Goal: Transaction & Acquisition: Obtain resource

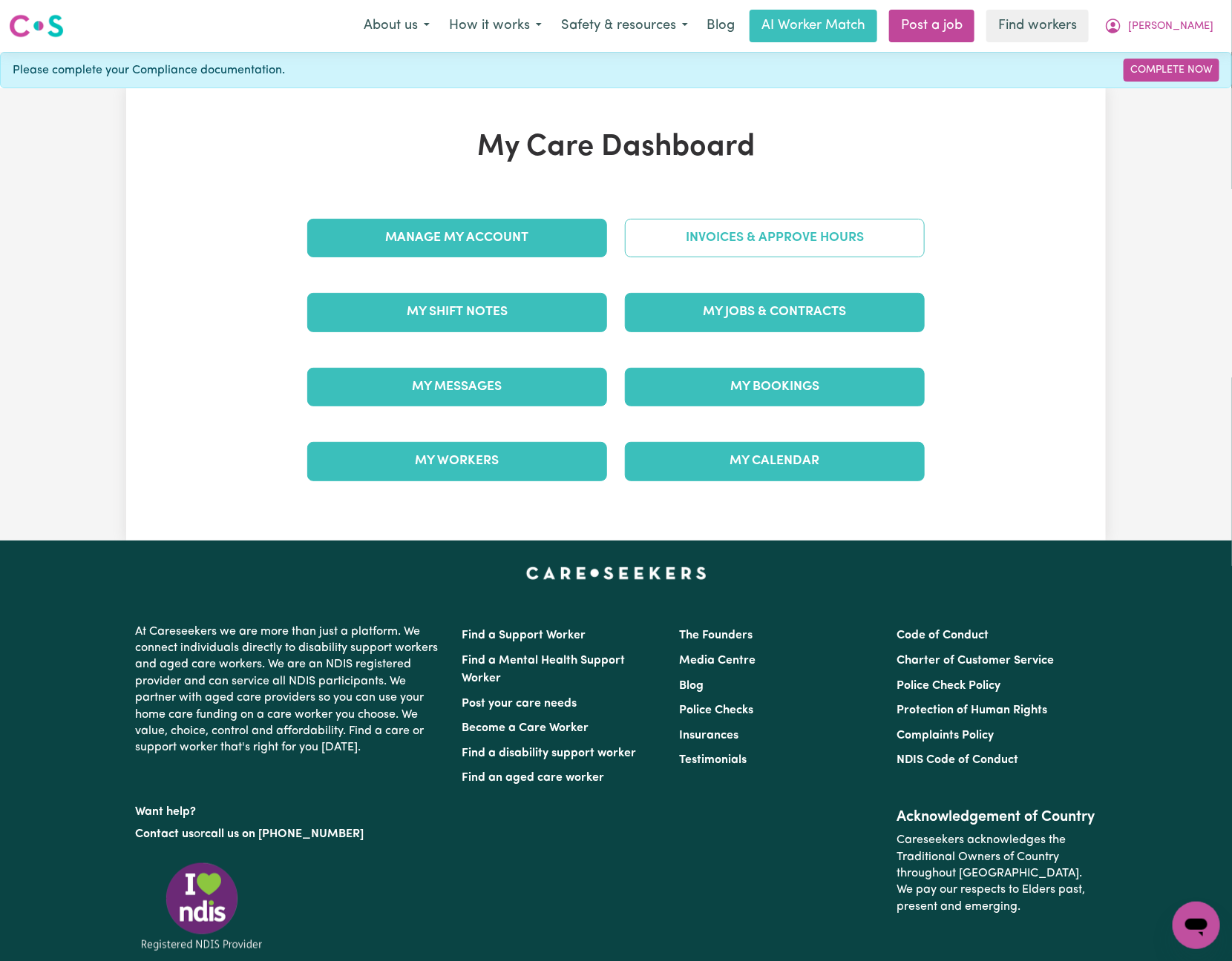
click at [741, 232] on link "Invoices & Approve Hours" at bounding box center [774, 237] width 300 height 38
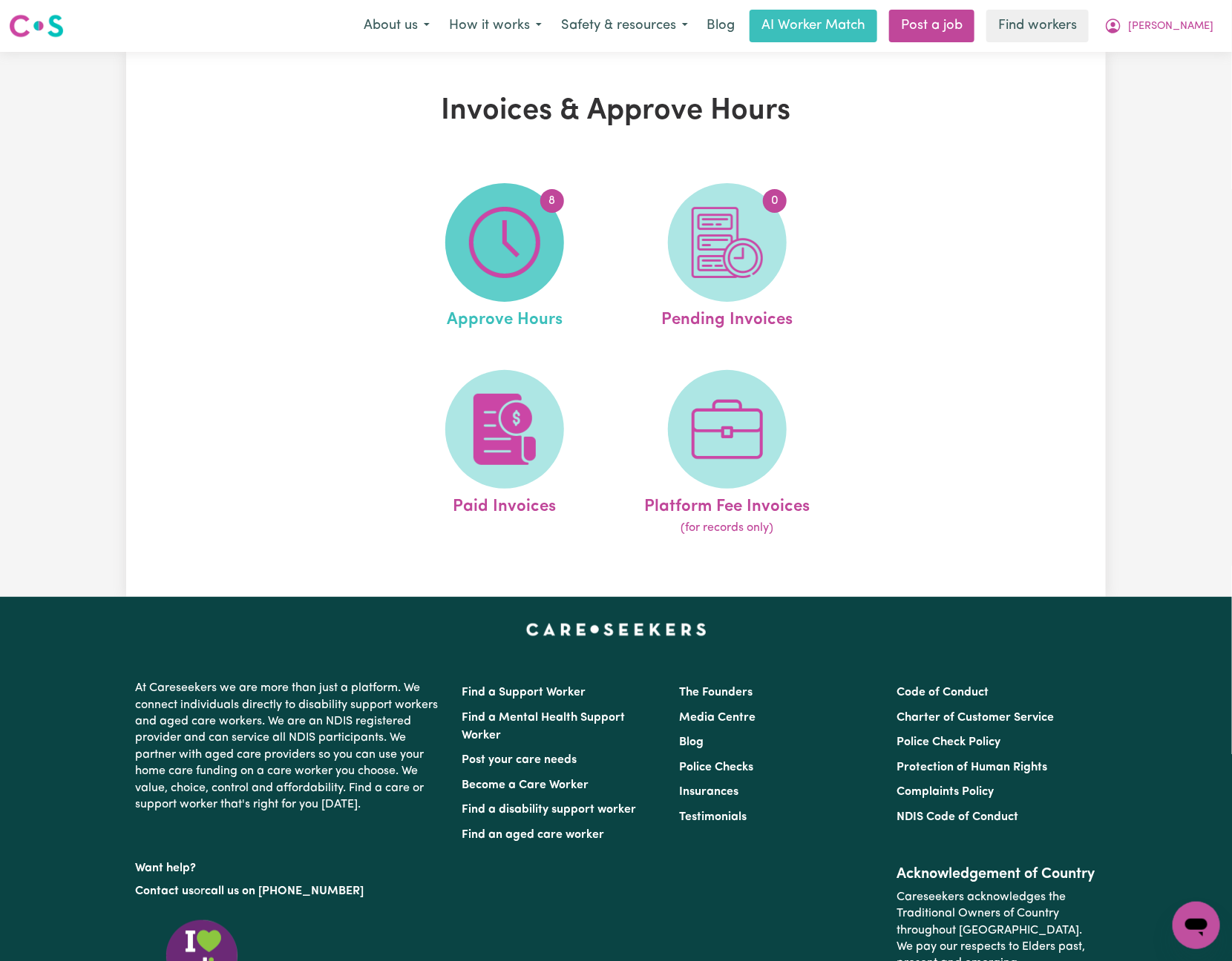
click at [512, 256] on img at bounding box center [505, 243] width 72 height 72
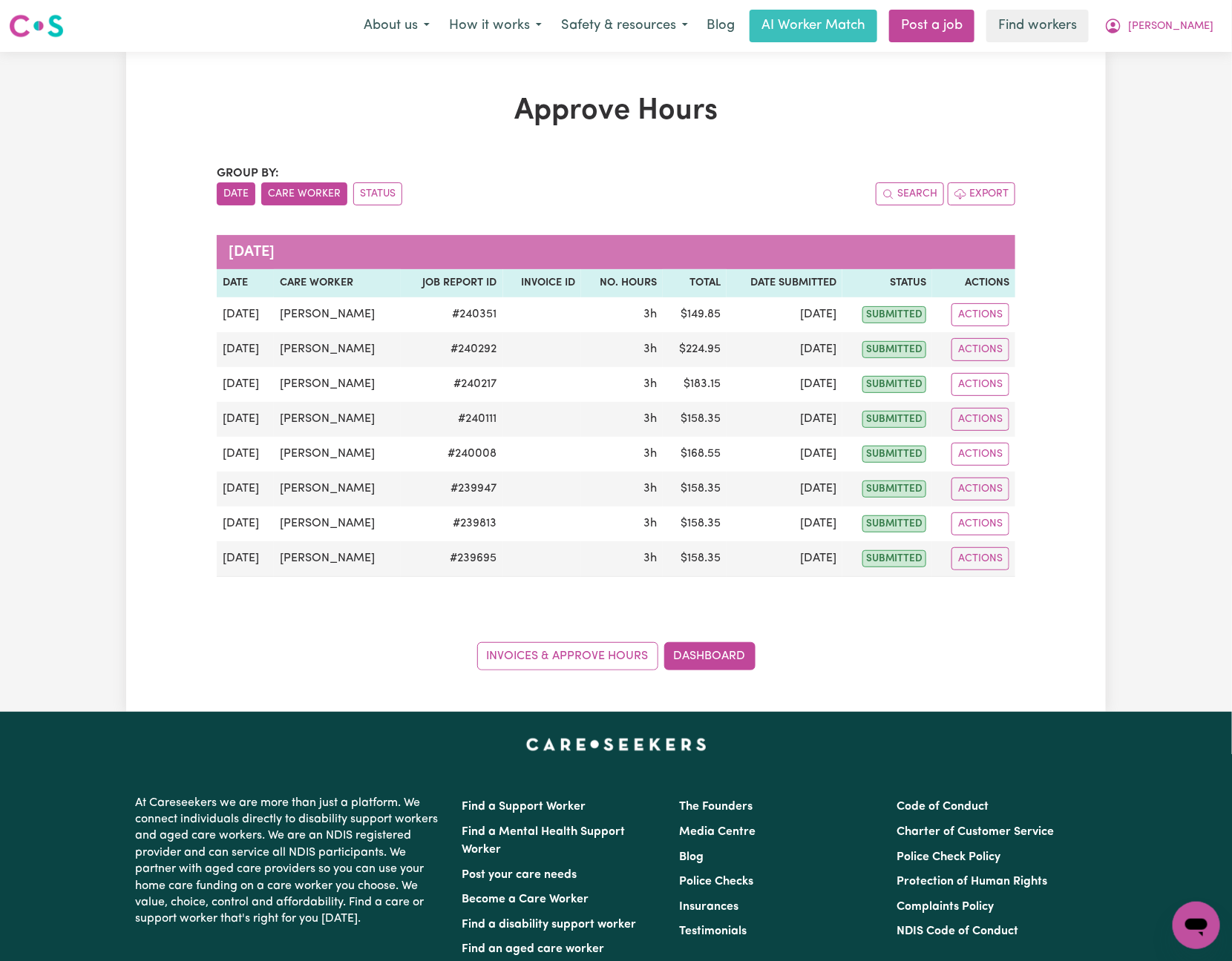
click at [333, 200] on button "Care Worker" at bounding box center [304, 194] width 86 height 23
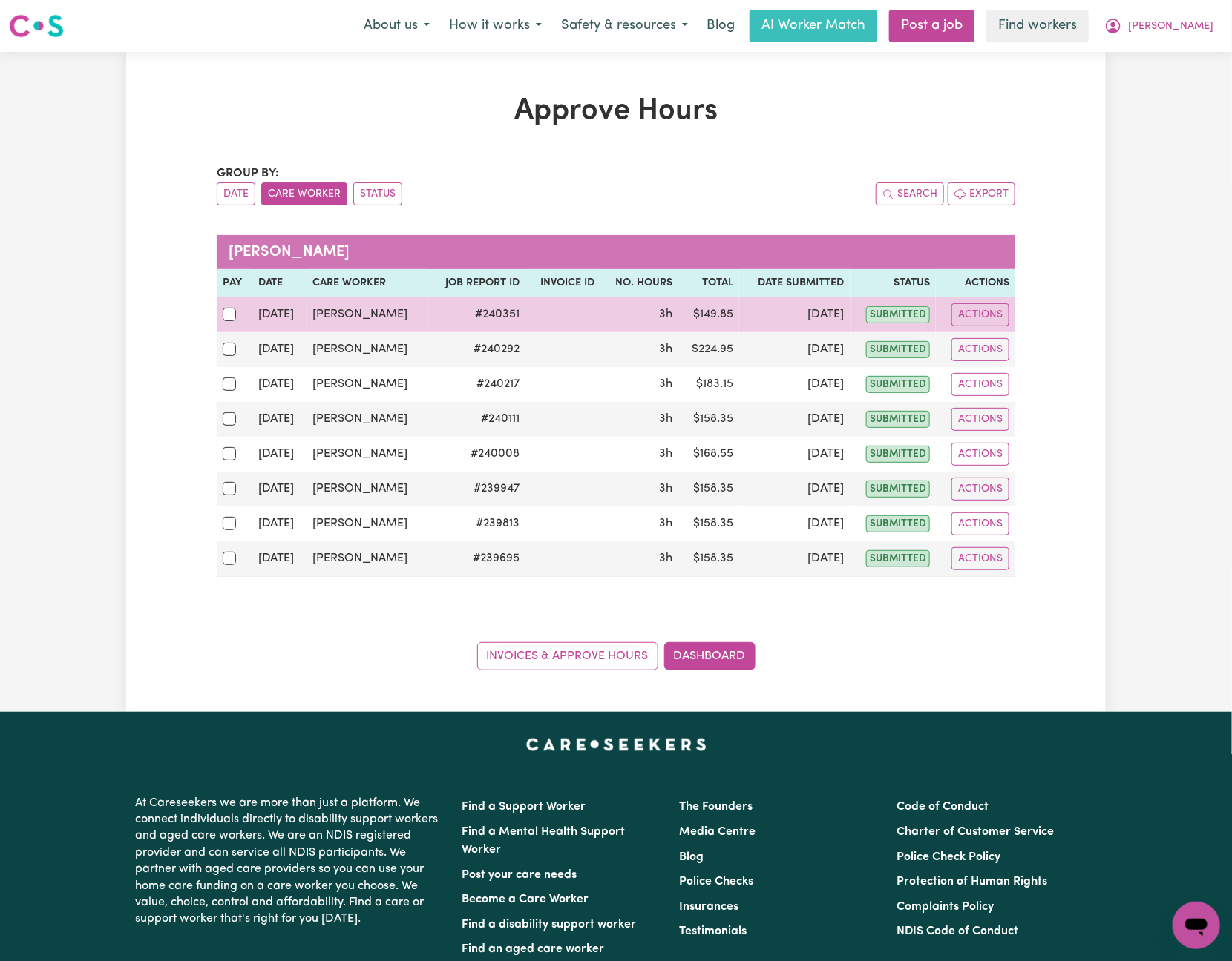
click at [233, 309] on div at bounding box center [234, 315] width 24 height 20
click at [233, 309] on input "checkbox" at bounding box center [229, 315] width 13 height 13
checkbox input "true"
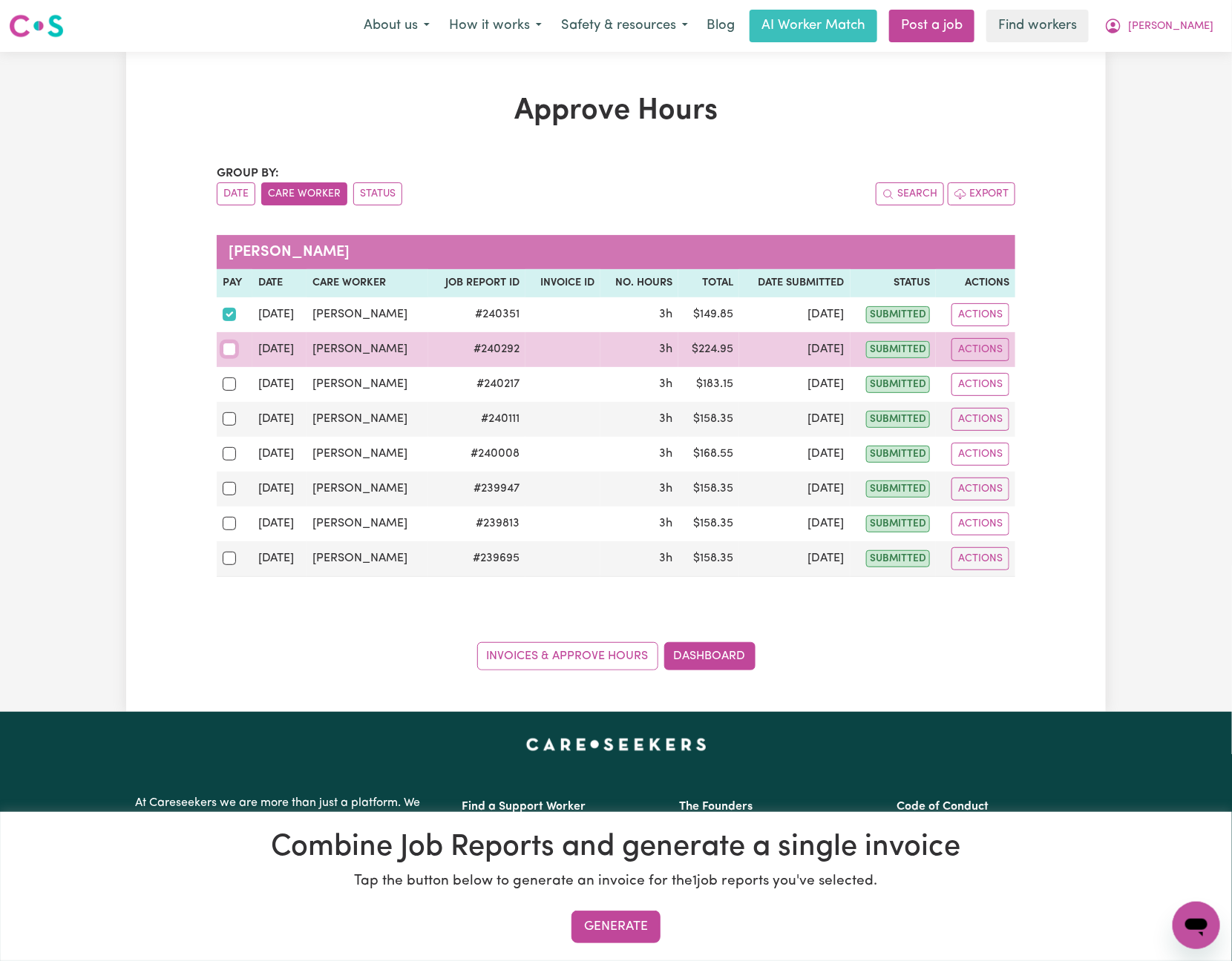
click at [229, 348] on input "checkbox" at bounding box center [229, 350] width 13 height 13
checkbox input "true"
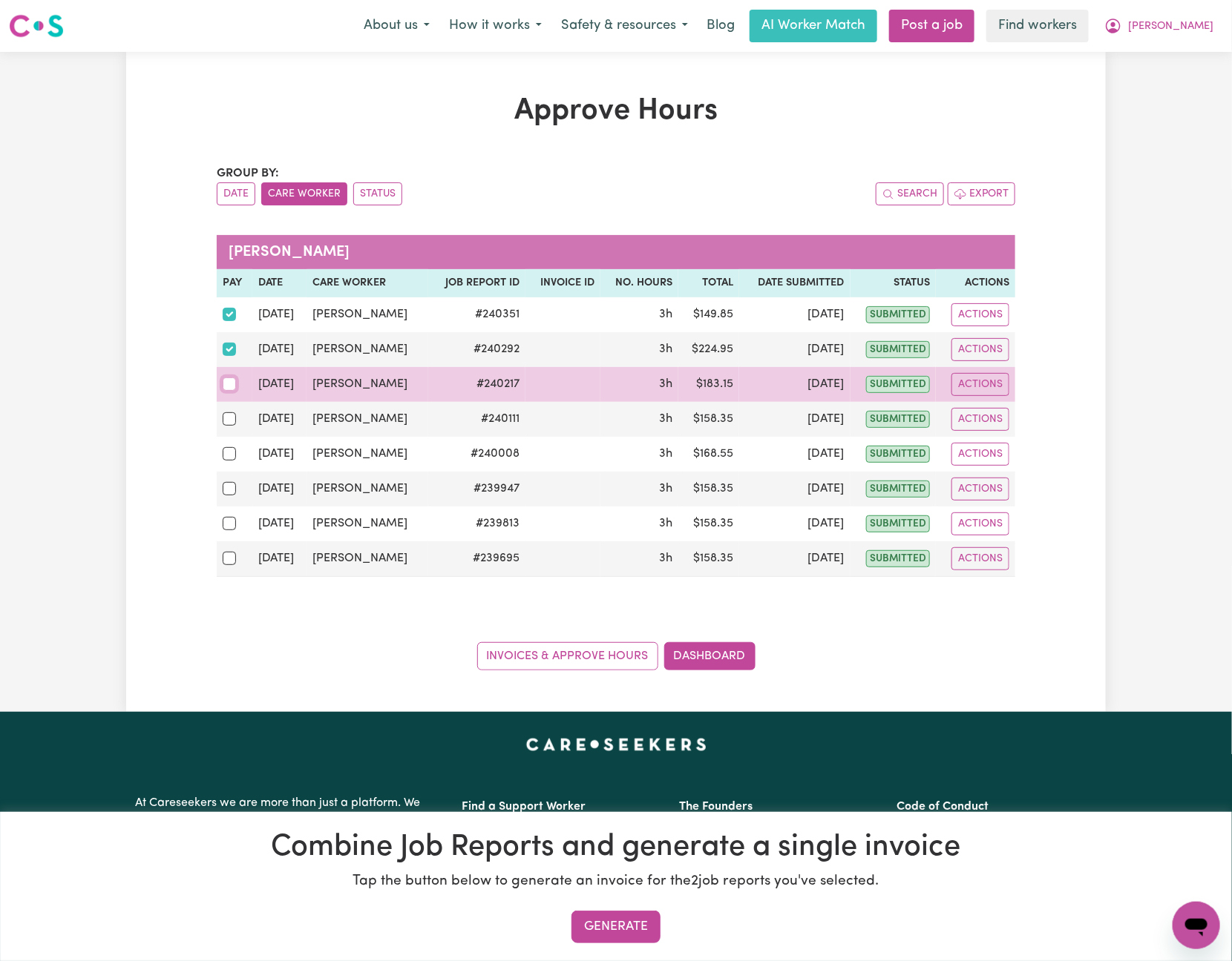
click at [225, 383] on input "checkbox" at bounding box center [229, 384] width 13 height 13
checkbox input "true"
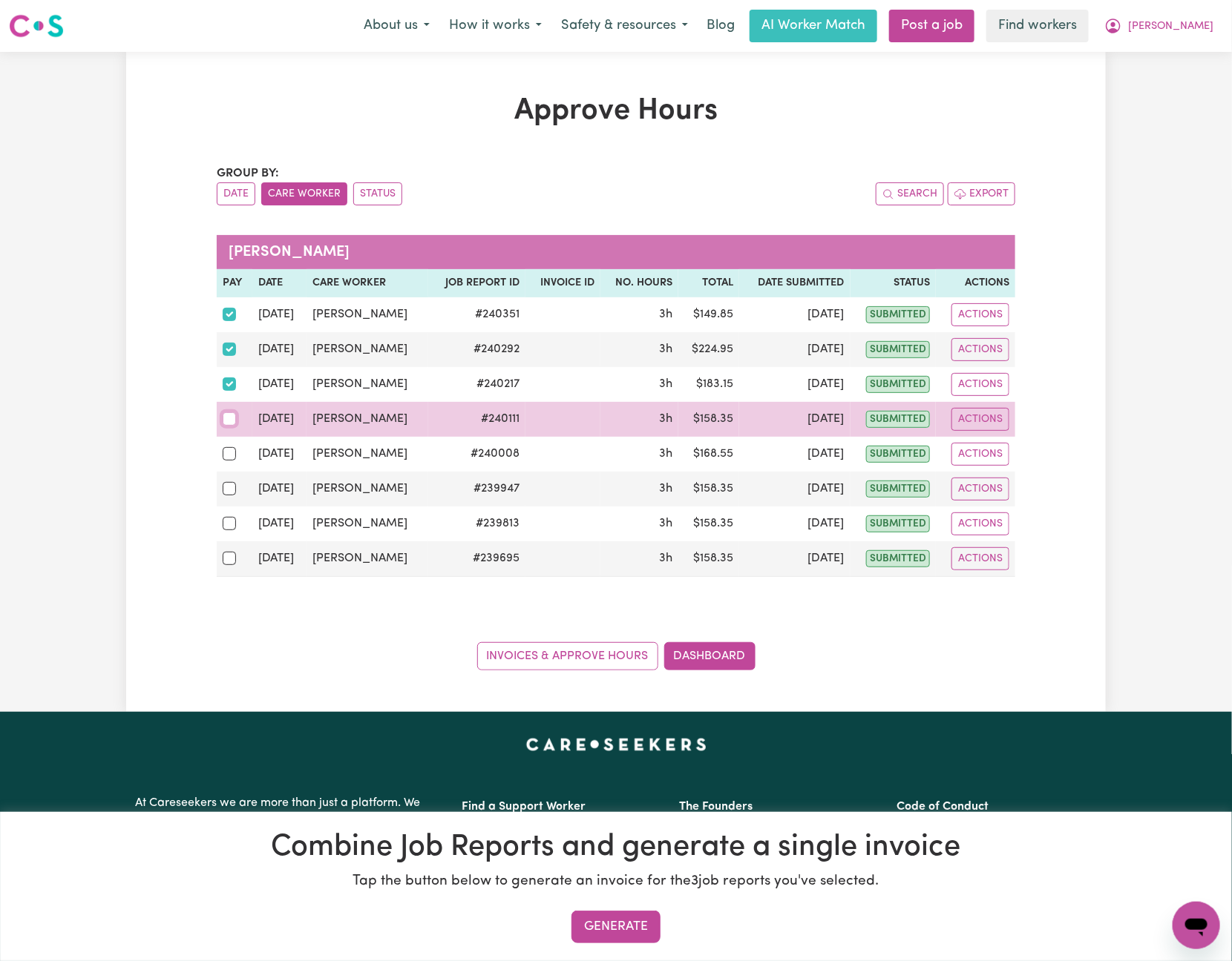
click at [232, 419] on input "checkbox" at bounding box center [229, 419] width 13 height 13
checkbox input "true"
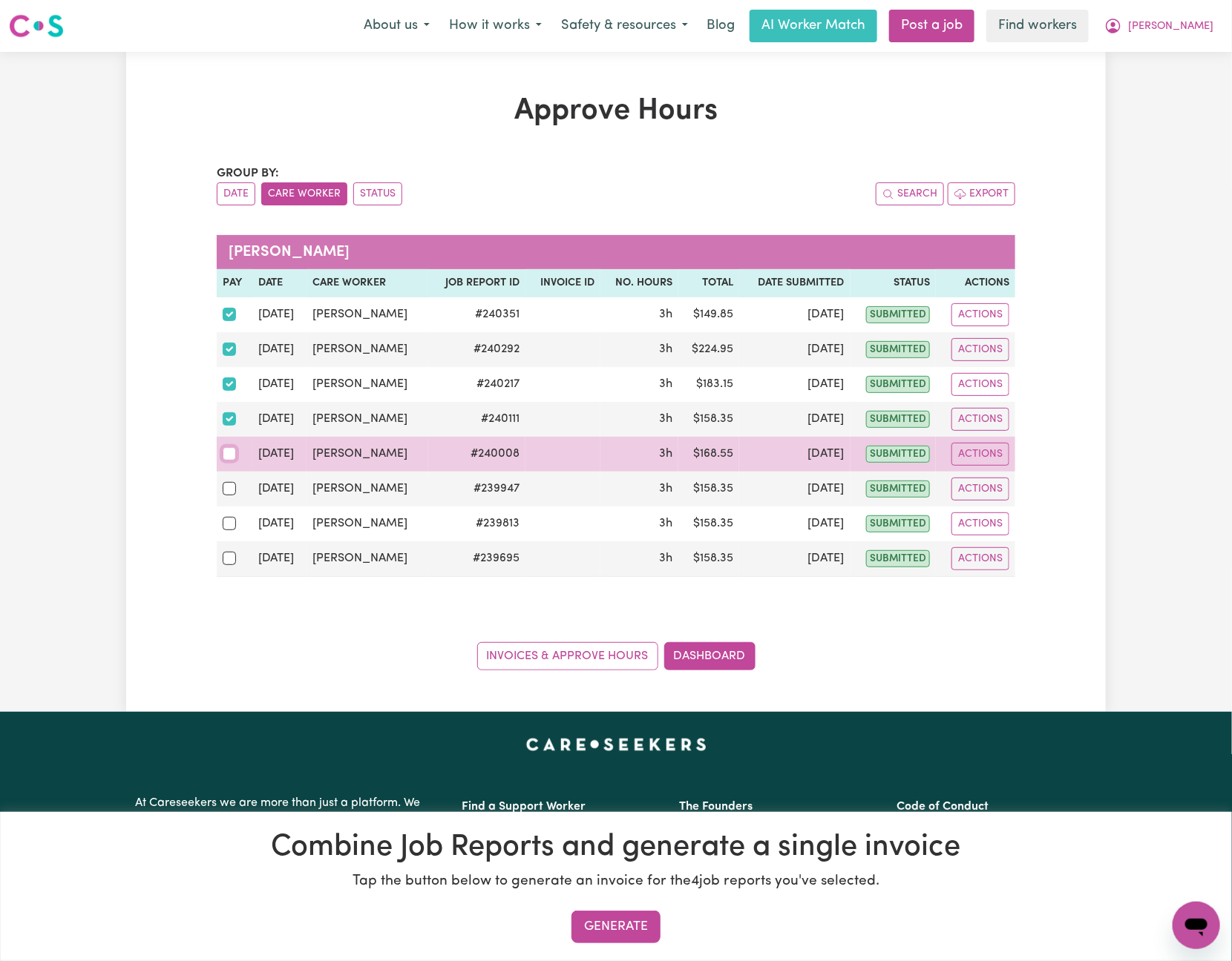
click at [225, 456] on input "checkbox" at bounding box center [229, 454] width 13 height 13
checkbox input "true"
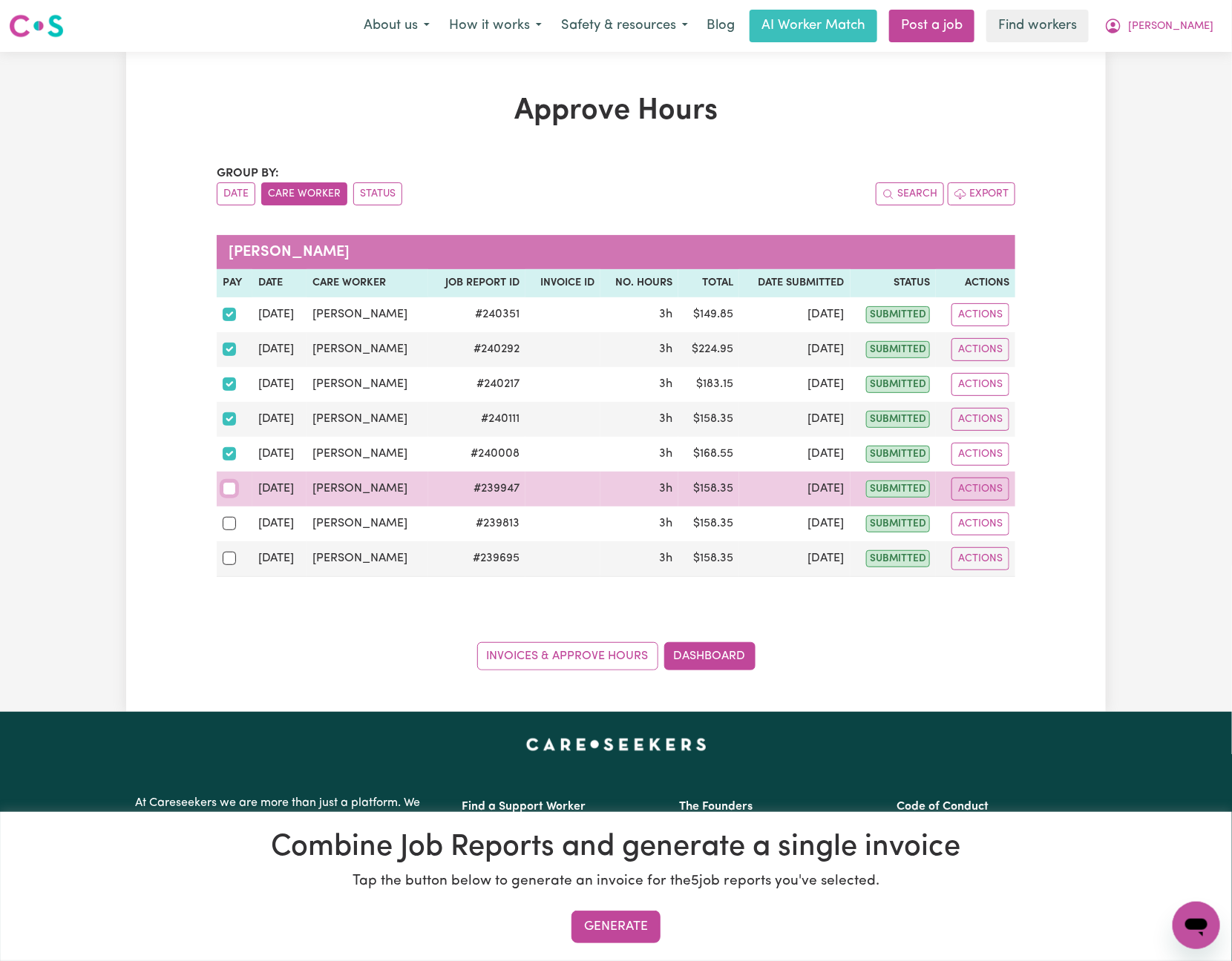
click at [233, 495] on input "checkbox" at bounding box center [229, 489] width 13 height 13
checkbox input "true"
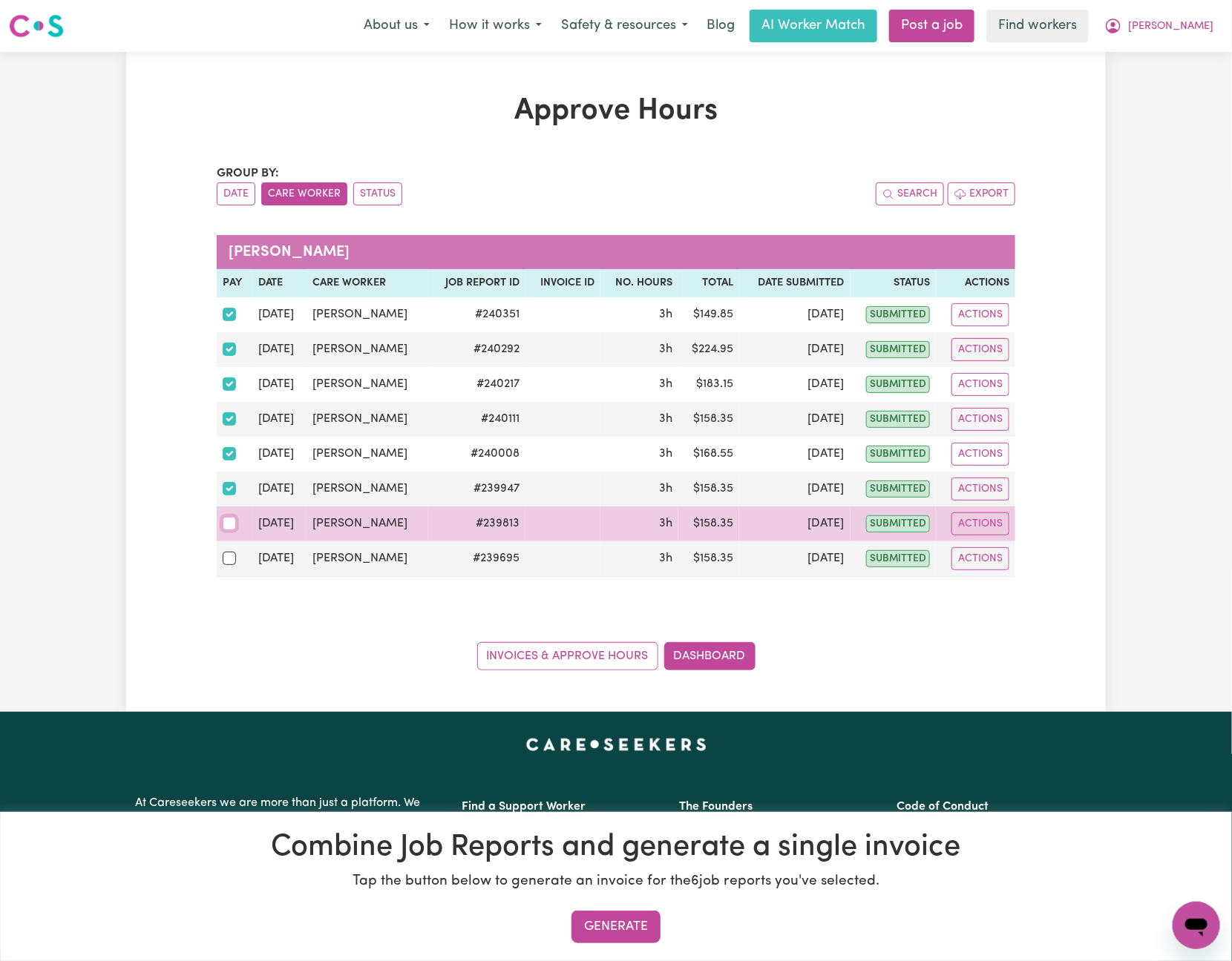
click at [232, 525] on input "checkbox" at bounding box center [229, 524] width 13 height 13
checkbox input "true"
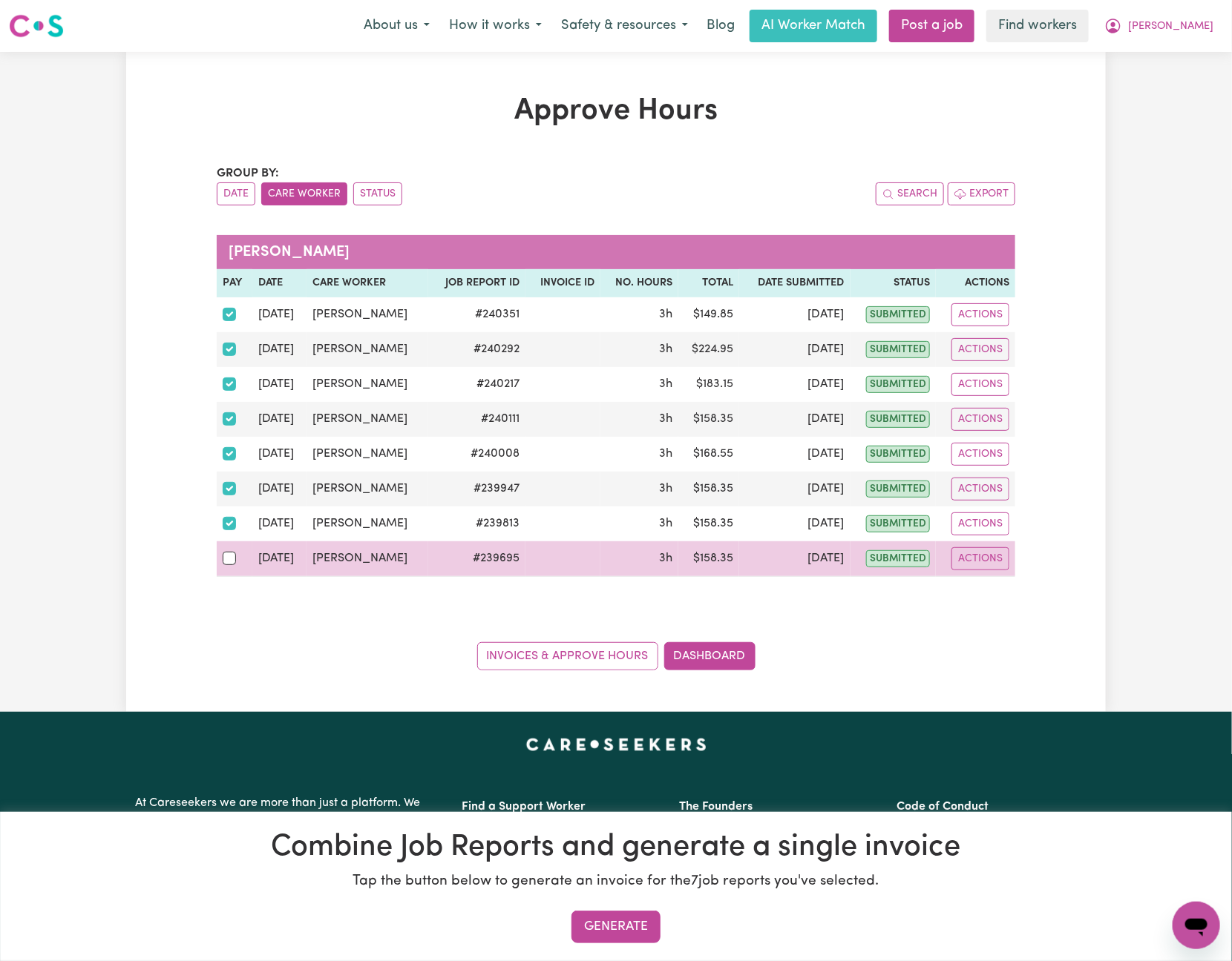
click at [224, 568] on div at bounding box center [234, 559] width 24 height 20
click at [224, 565] on input "checkbox" at bounding box center [229, 559] width 13 height 13
checkbox input "true"
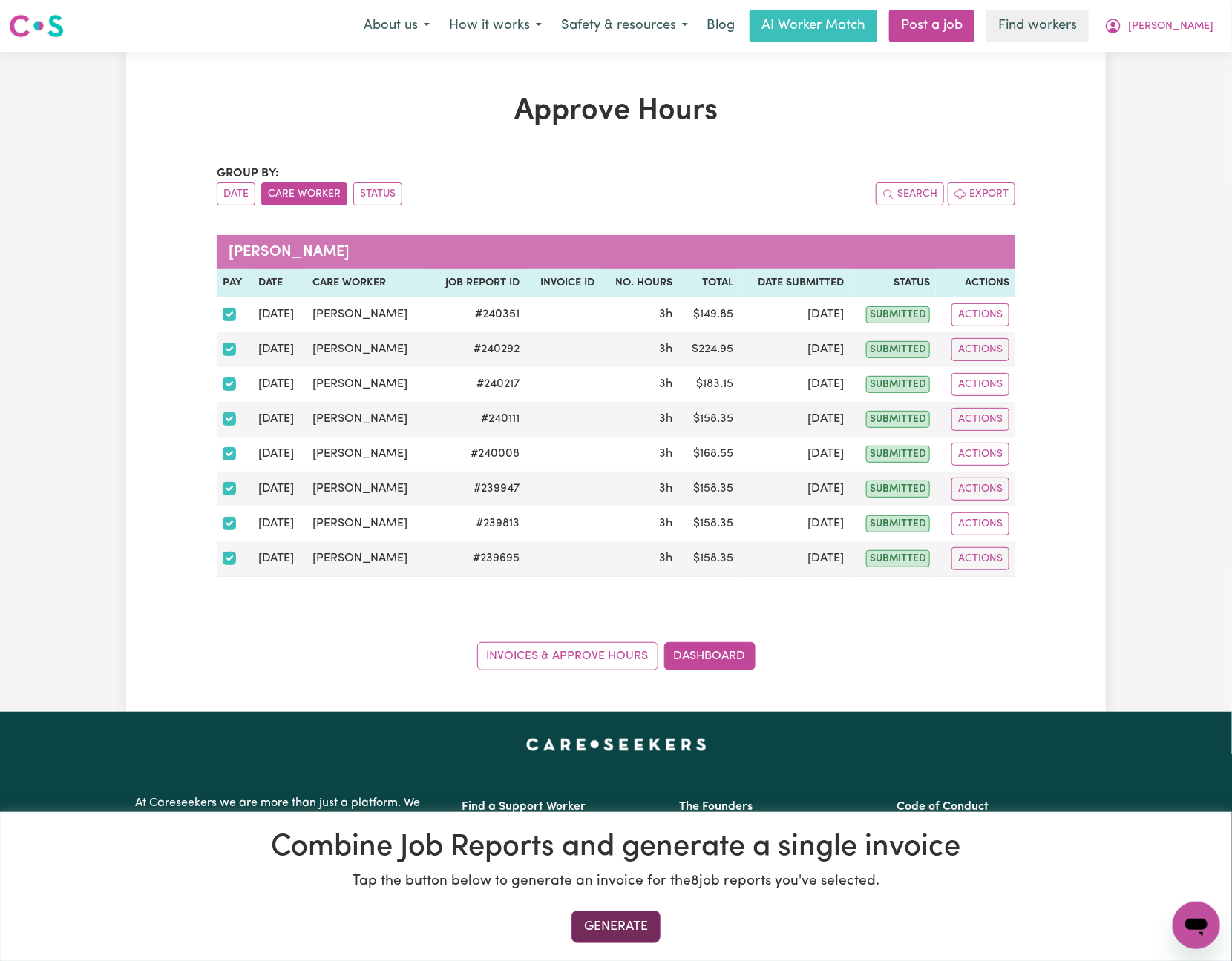
click at [632, 918] on button "Generate" at bounding box center [616, 927] width 89 height 33
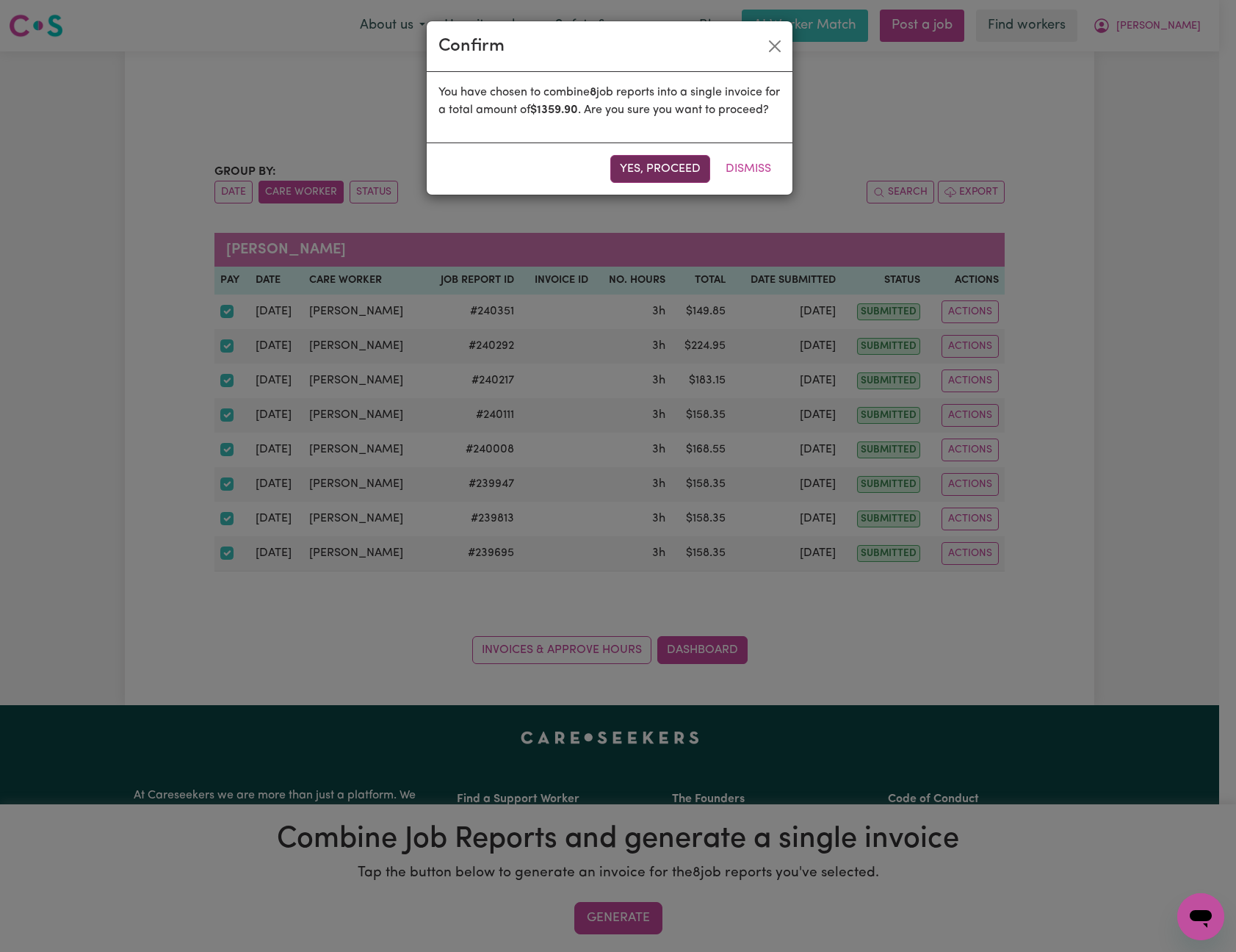
click at [682, 183] on button "Yes, proceed" at bounding box center [660, 169] width 100 height 28
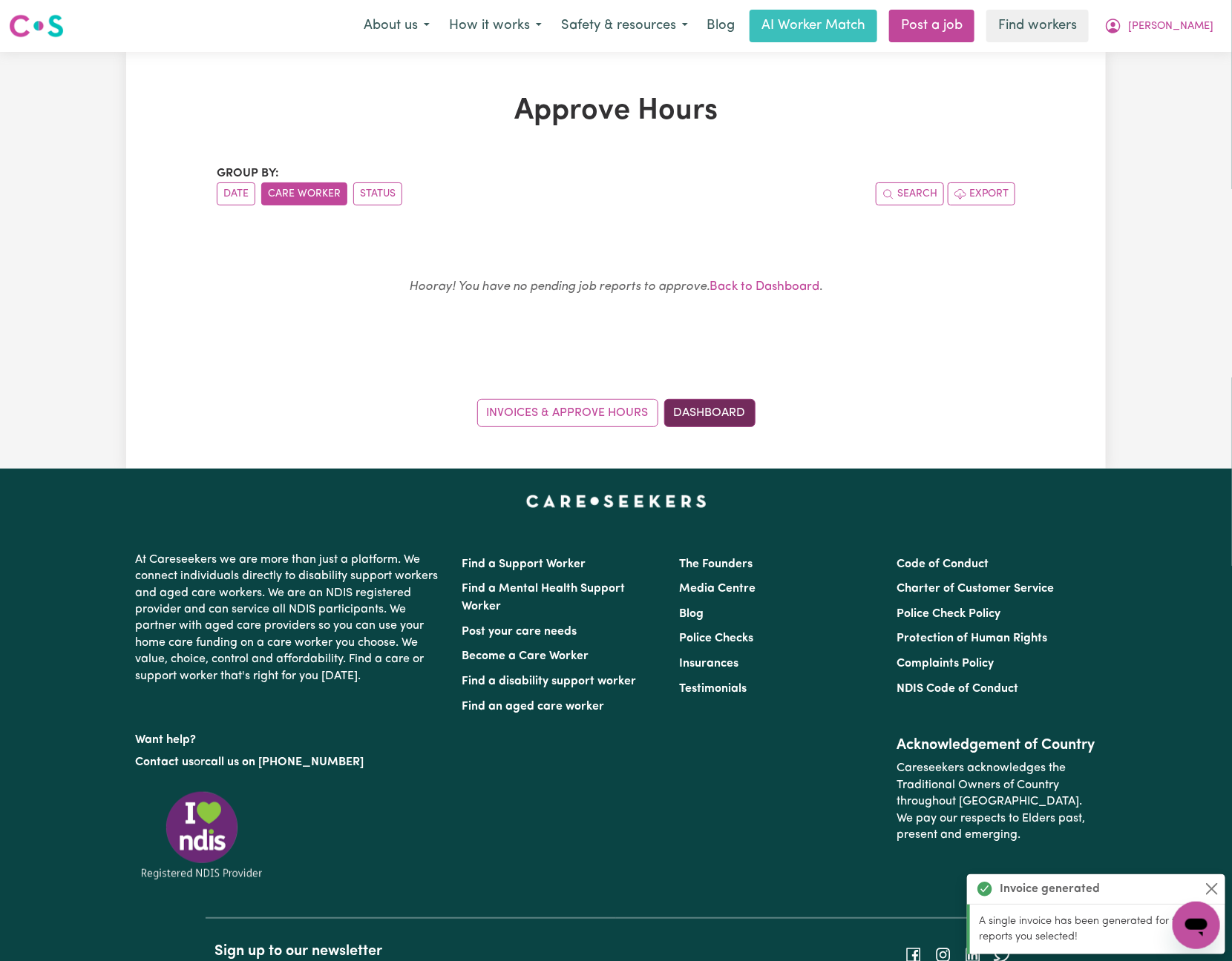
click at [724, 412] on link "Dashboard" at bounding box center [710, 413] width 91 height 28
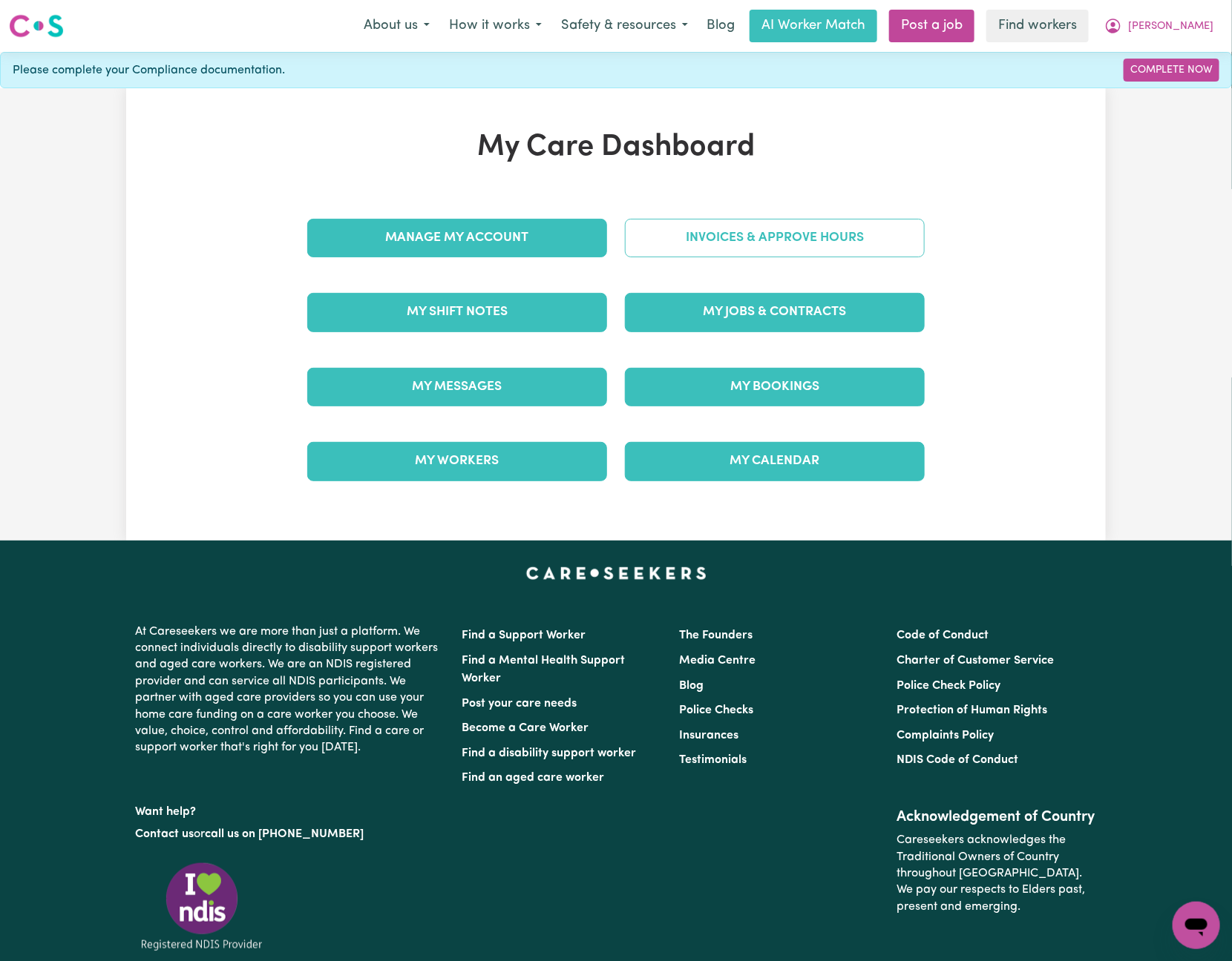
click at [873, 238] on link "Invoices & Approve Hours" at bounding box center [774, 237] width 300 height 38
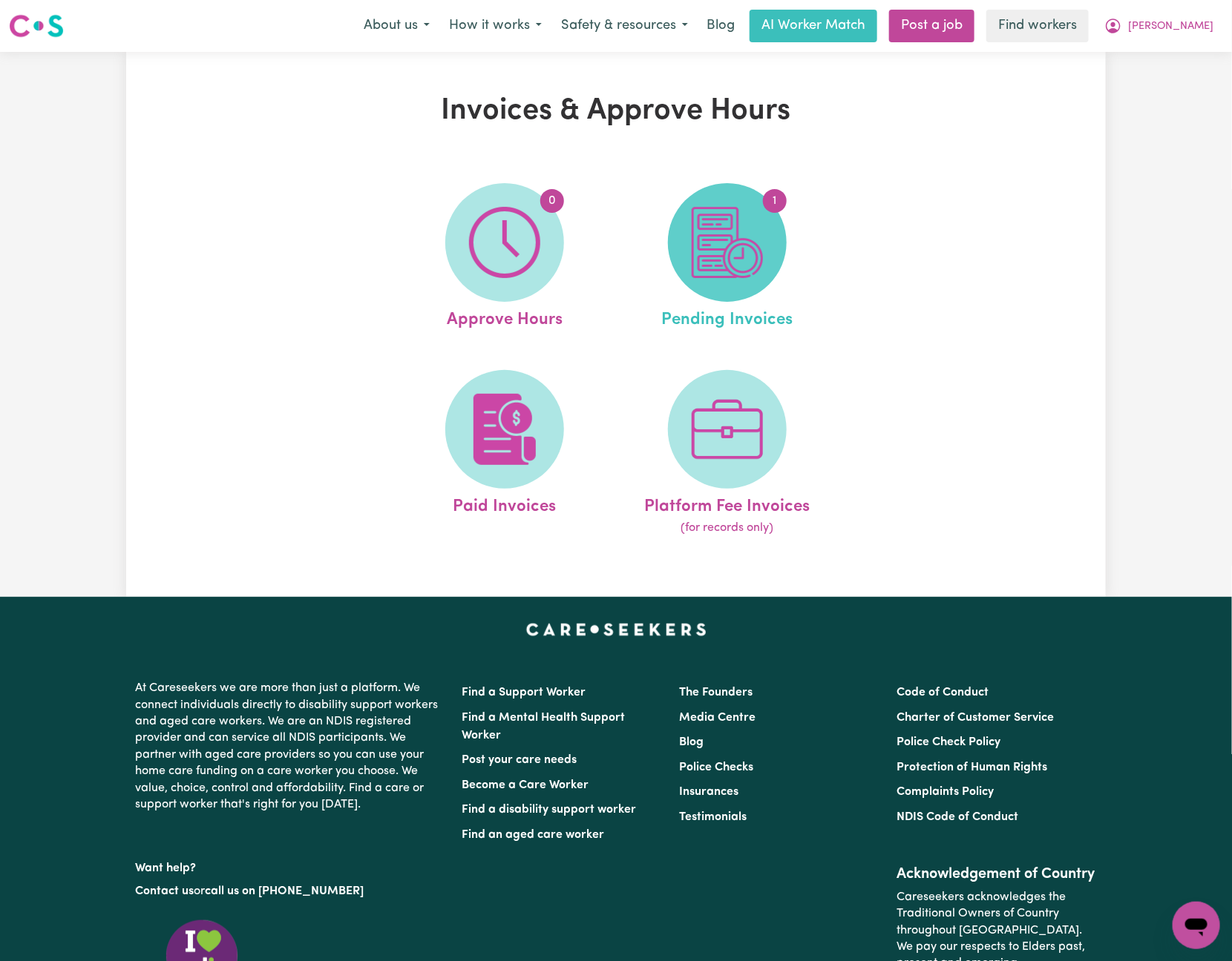
click at [724, 242] on img at bounding box center [727, 243] width 72 height 72
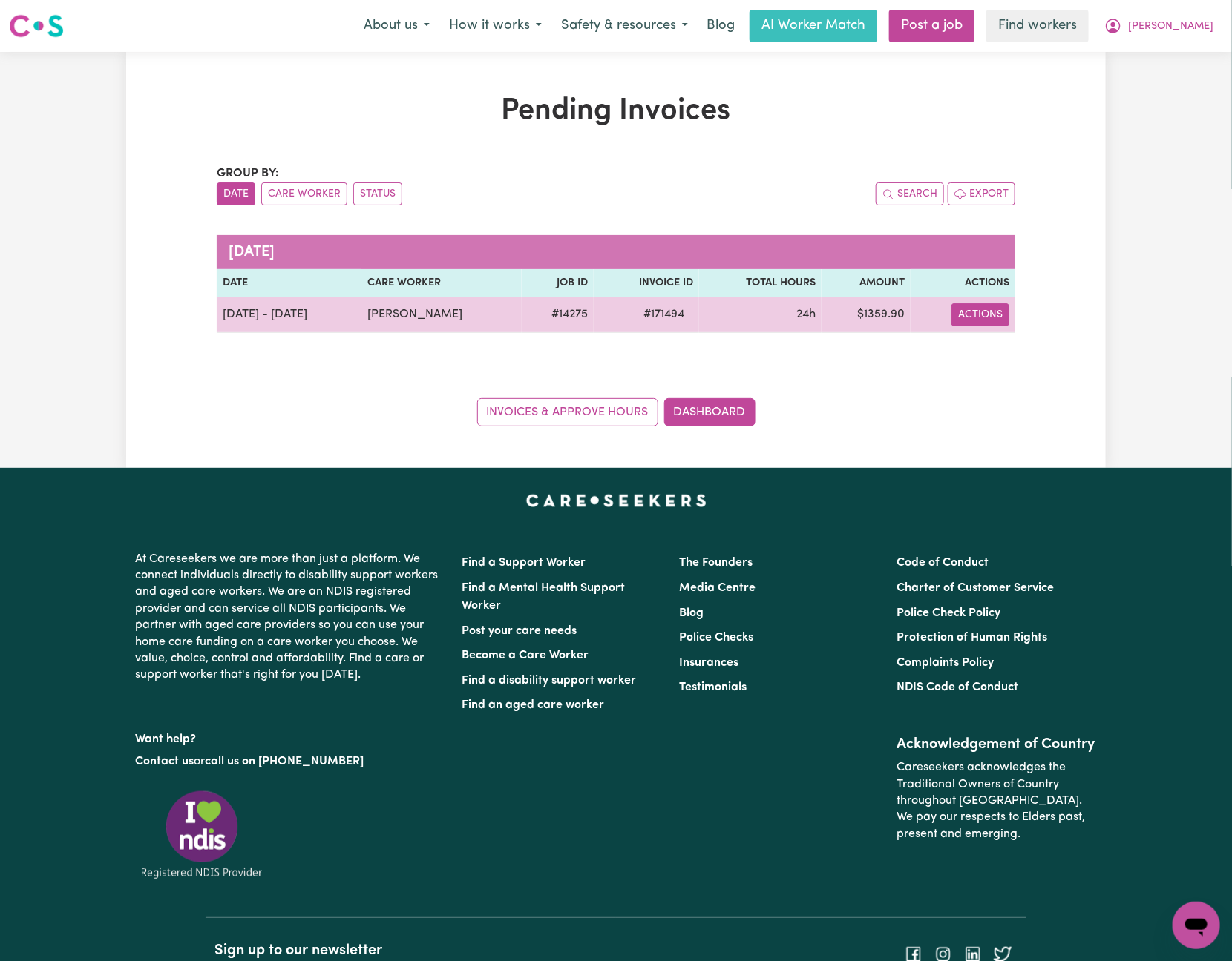
click at [973, 318] on button "Actions" at bounding box center [980, 315] width 58 height 23
drag, startPoint x: 982, startPoint y: 327, endPoint x: 1013, endPoint y: 346, distance: 36.4
click at [1013, 346] on link "Download Invoice" at bounding box center [1018, 350] width 136 height 29
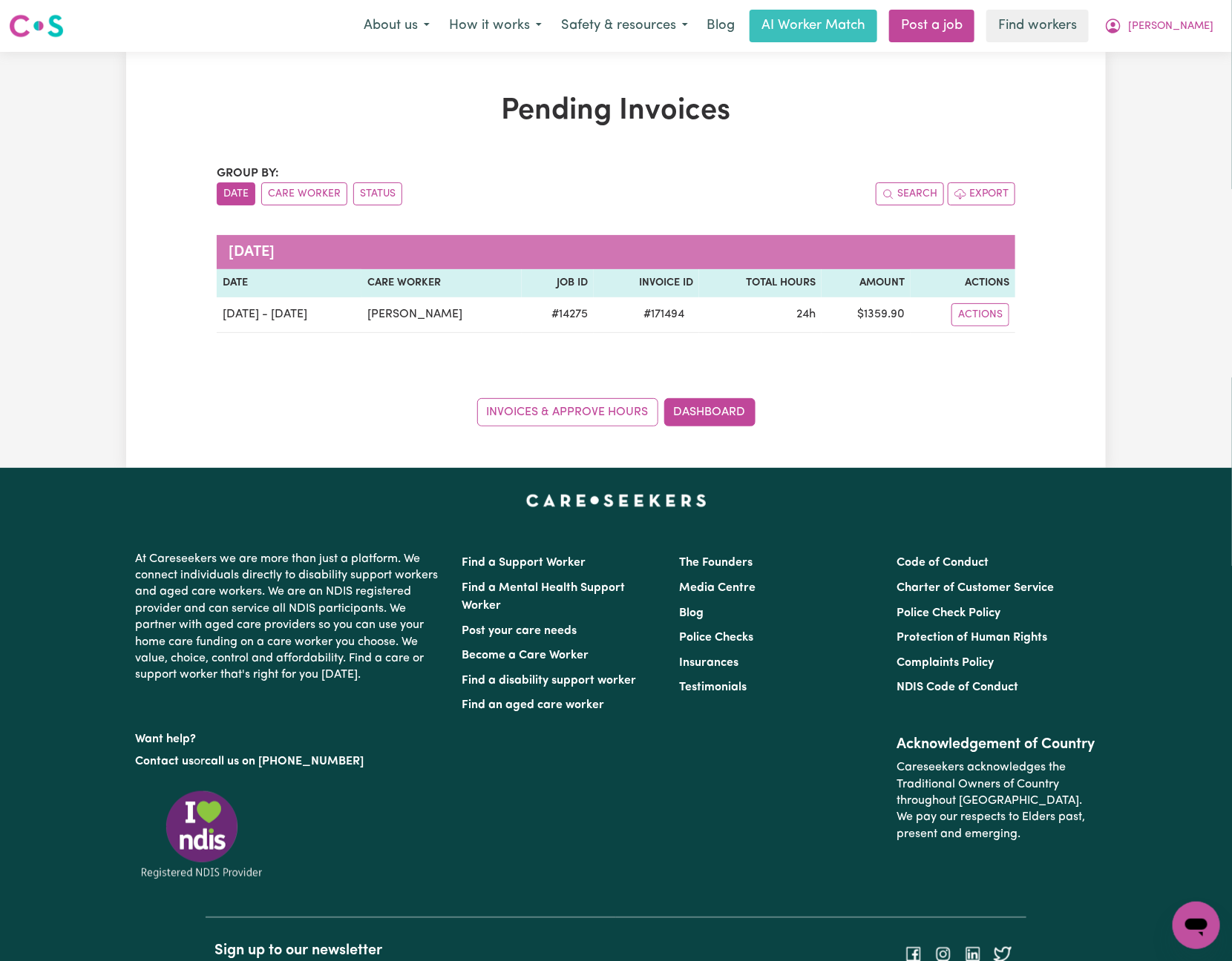
click at [410, 433] on div "Pending Invoices Group by: Date Care Worker Status Search Export [DATE] Date Ca…" at bounding box center [616, 260] width 979 height 416
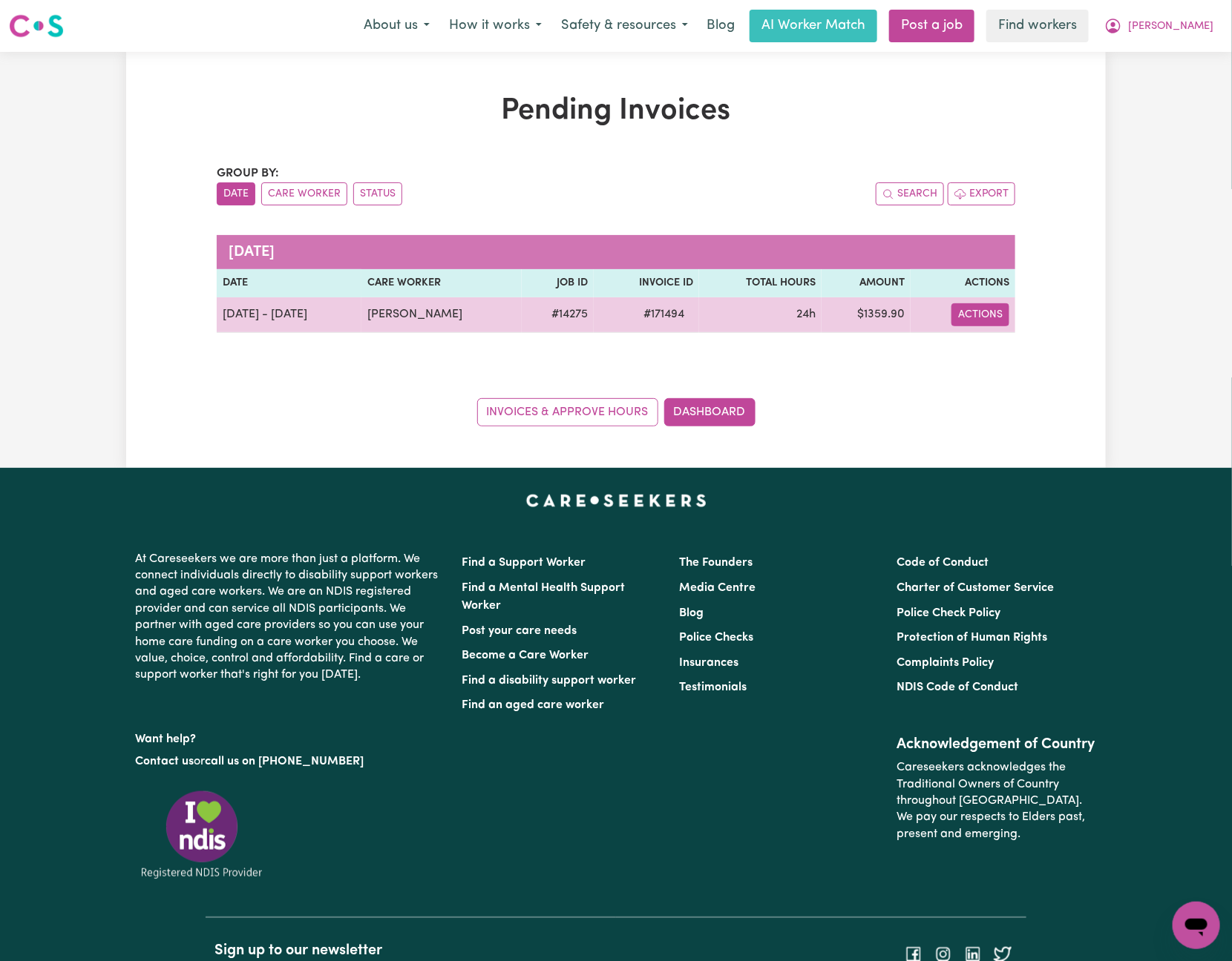
click at [989, 318] on button "Actions" at bounding box center [980, 315] width 58 height 23
click at [1024, 350] on link "Download Invoice" at bounding box center [1018, 350] width 136 height 29
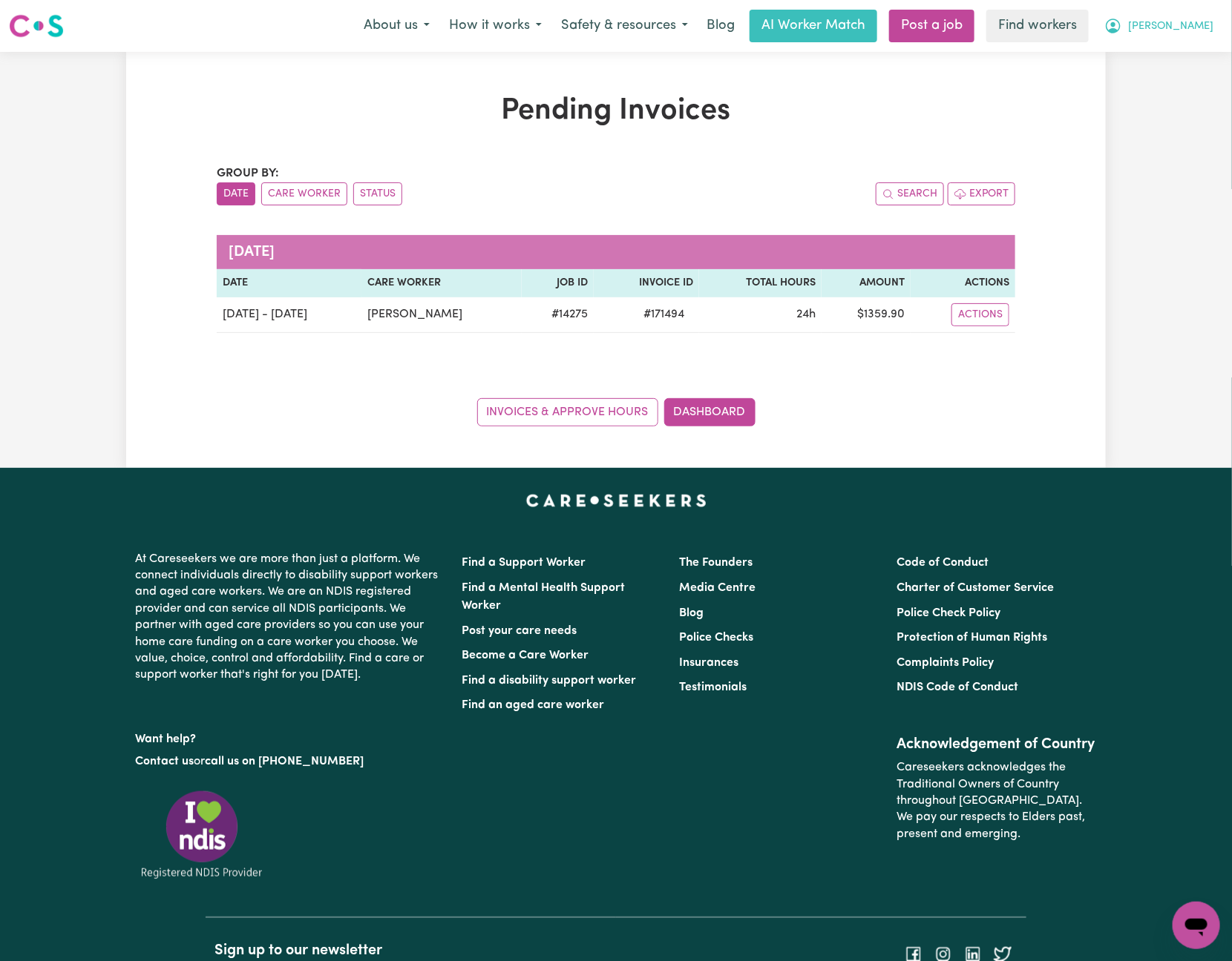
click at [1208, 18] on button "[PERSON_NAME]" at bounding box center [1159, 26] width 128 height 31
click at [1162, 85] on link "Logout" at bounding box center [1163, 85] width 117 height 28
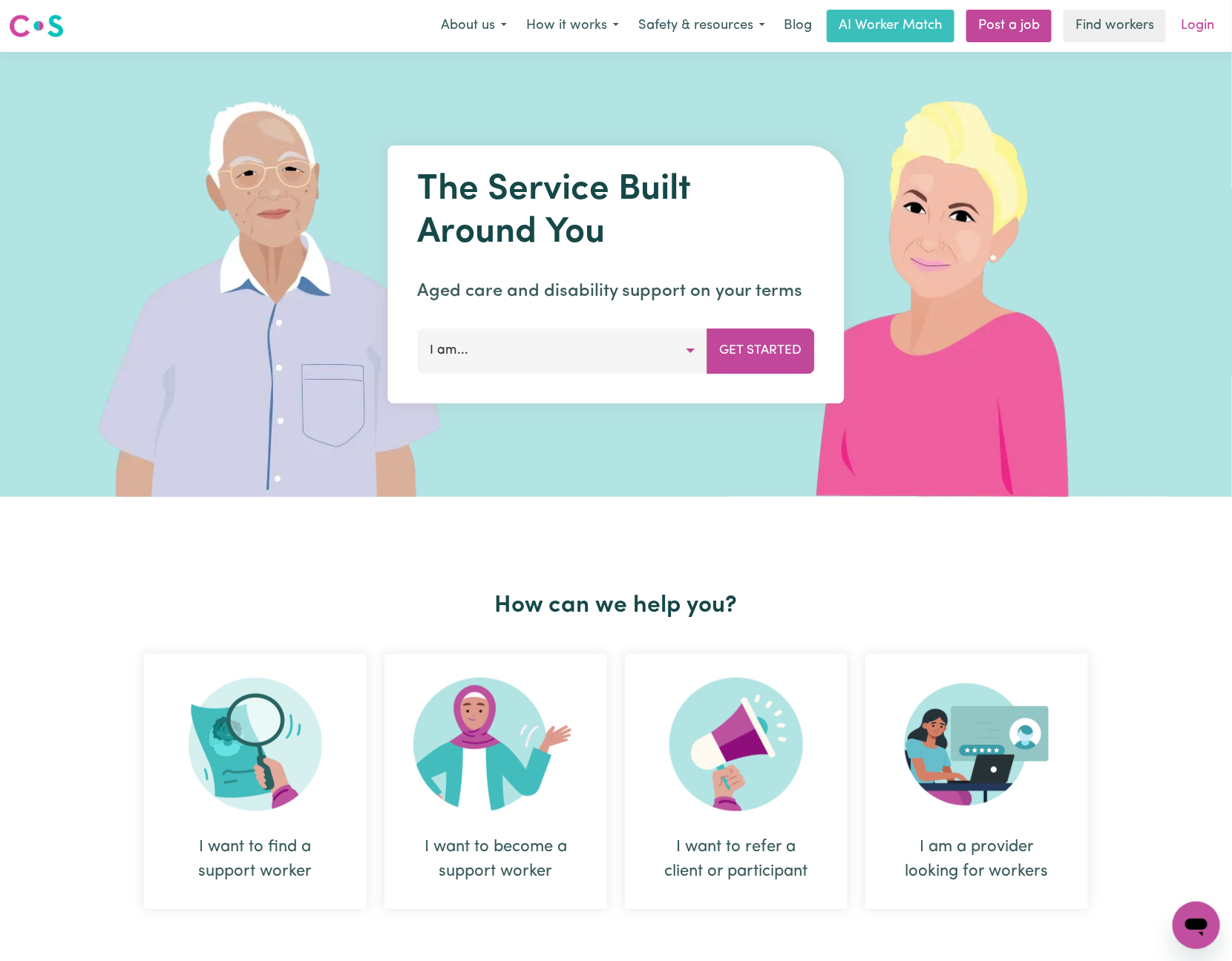
click at [1202, 28] on link "Login" at bounding box center [1197, 26] width 51 height 33
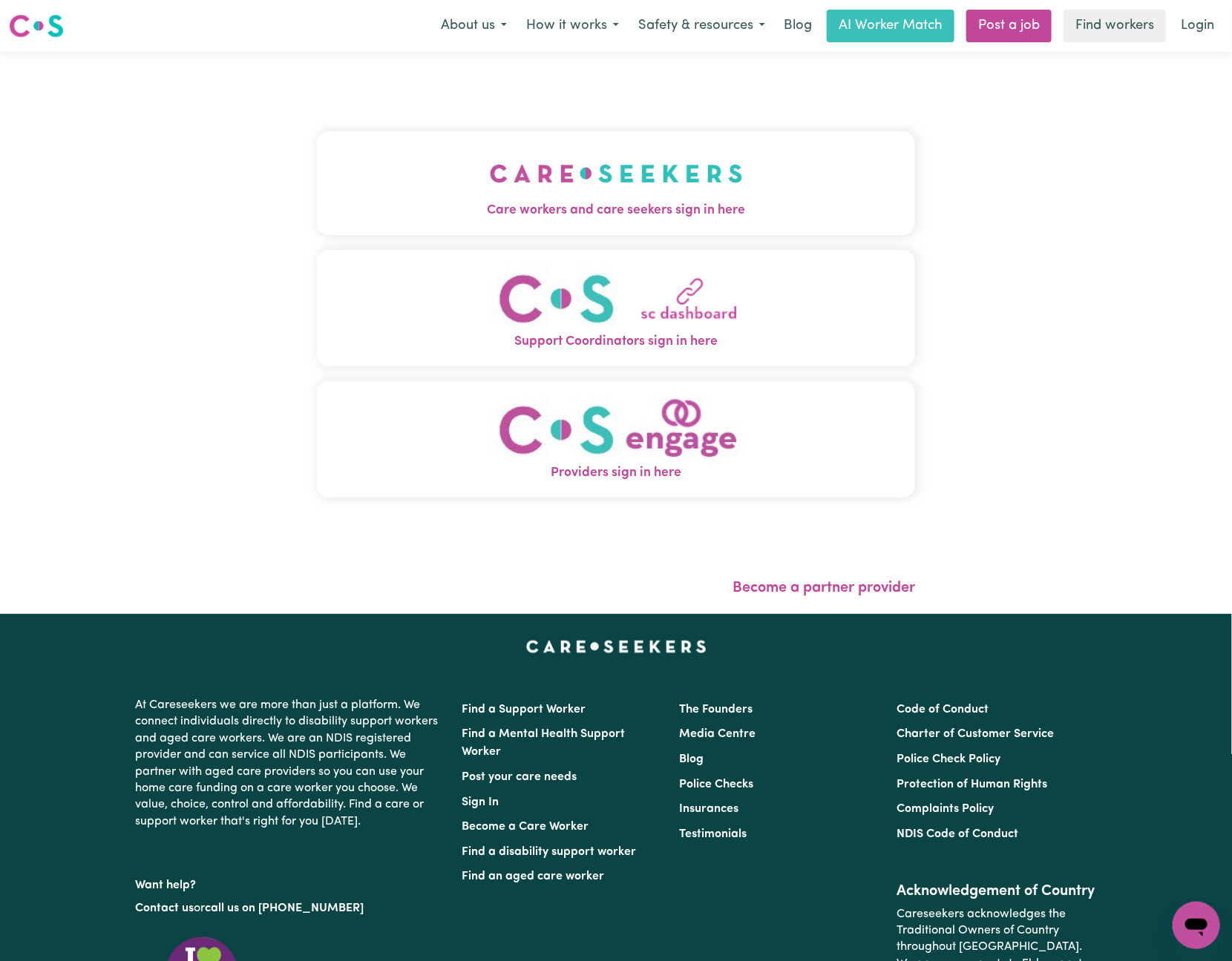
click at [526, 190] on img "Care workers and care seekers sign in here" at bounding box center [616, 174] width 253 height 55
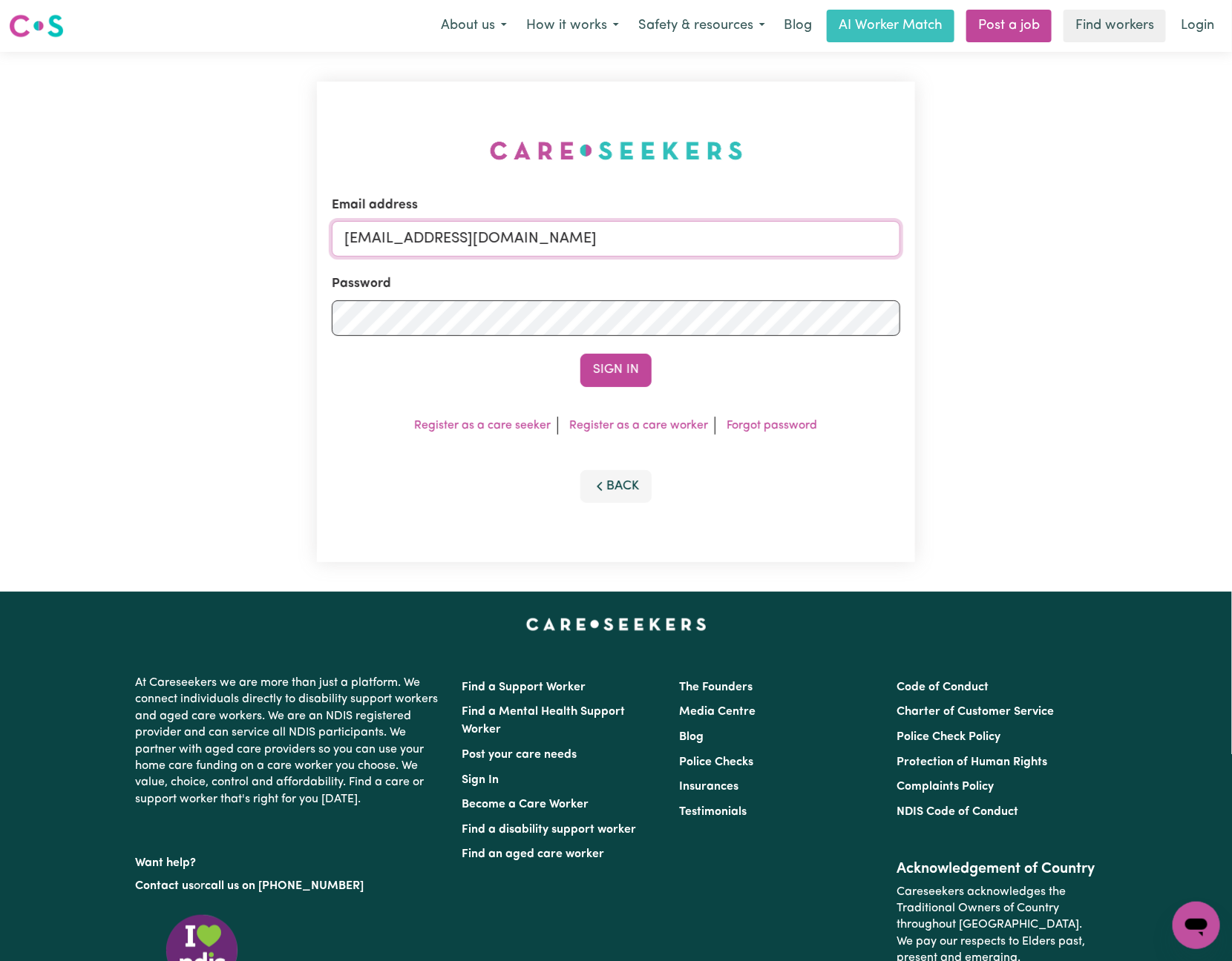
drag, startPoint x: 415, startPoint y: 237, endPoint x: 1012, endPoint y: 247, distance: 597.1
click at [1012, 247] on div "Email address [EMAIL_ADDRESS][DOMAIN_NAME] Password Sign In Register as a care …" at bounding box center [616, 322] width 1232 height 540
paste input "[EMAIL_ADDRESS][DOMAIN_NAME]"
type input "[EMAIL_ADDRESS][DOMAIN_NAME]"
click at [580, 354] on button "Sign In" at bounding box center [616, 370] width 72 height 33
